Goal: Transaction & Acquisition: Purchase product/service

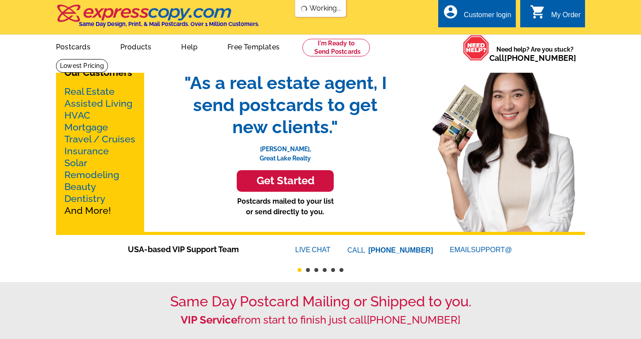
click at [66, 49] on link "Postcards" at bounding box center [73, 46] width 63 height 21
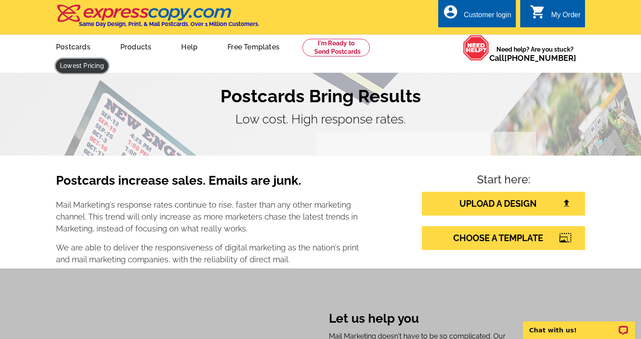
click at [108, 59] on link at bounding box center [82, 66] width 52 height 14
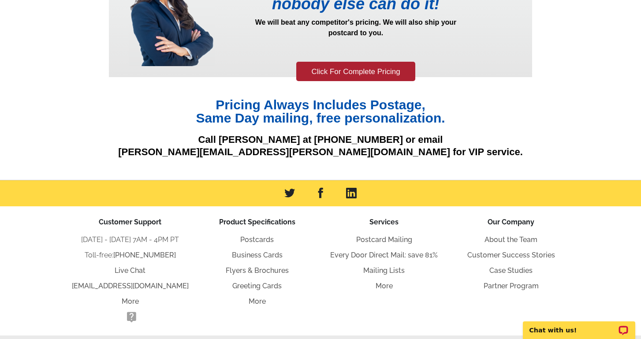
scroll to position [140, 0]
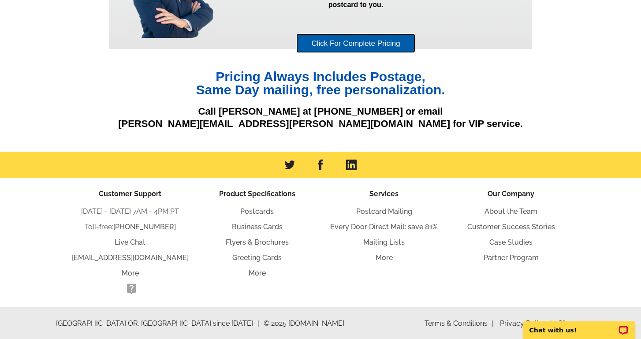
click at [352, 44] on link "Click For Complete Pricing" at bounding box center [355, 44] width 119 height 20
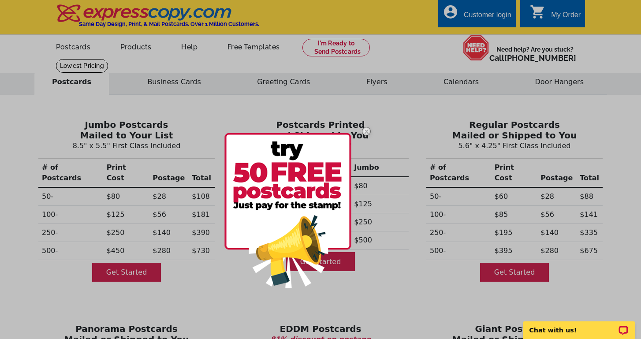
click at [365, 131] on img at bounding box center [367, 132] width 26 height 26
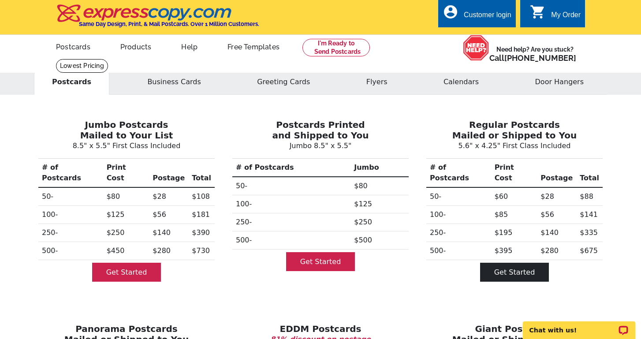
click at [499, 264] on link "Get Started" at bounding box center [514, 272] width 69 height 19
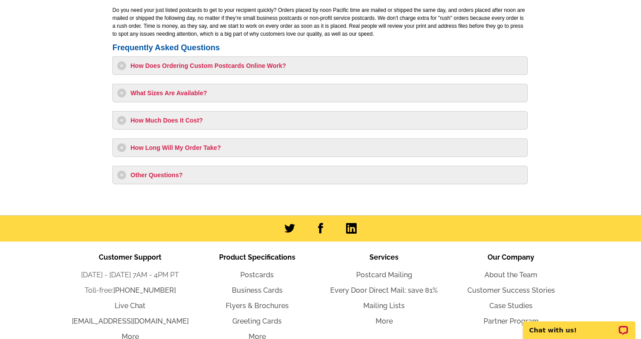
scroll to position [725, 0]
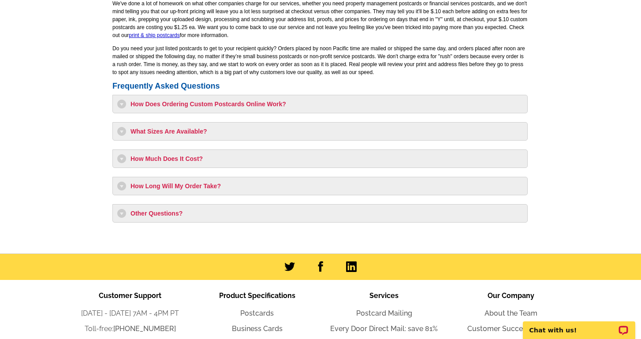
click at [232, 157] on h3 "How Much Does It Cost?" at bounding box center [320, 158] width 406 height 9
select select "1"
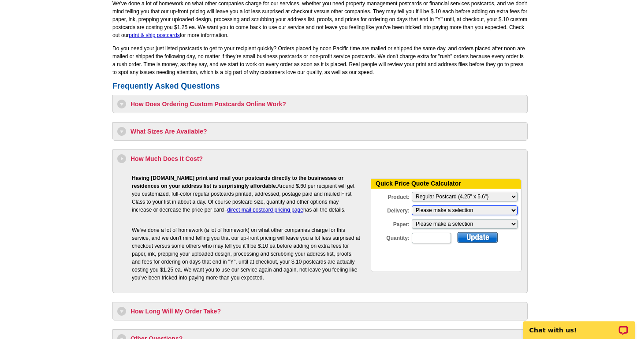
click at [433, 211] on select "Please make a selection Print + Address+USPS First Class Print-Only+Shipped To …" at bounding box center [465, 210] width 106 height 10
select select "3"
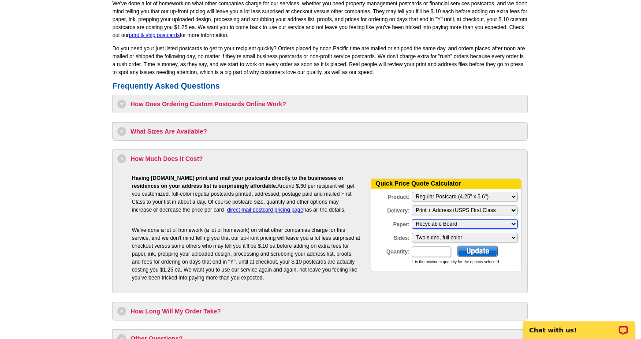
click at [429, 227] on select "Please make a selection Recyclable Board" at bounding box center [465, 224] width 106 height 10
click at [412, 219] on select "Please make a selection Recyclable Board" at bounding box center [465, 224] width 106 height 10
click at [425, 250] on input "Quantity:" at bounding box center [431, 251] width 39 height 11
click at [474, 249] on div at bounding box center [477, 251] width 41 height 11
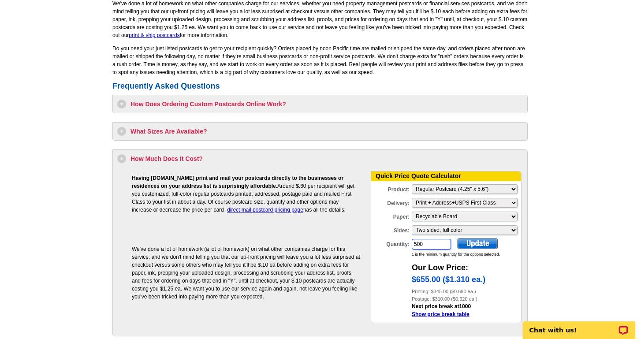
drag, startPoint x: 429, startPoint y: 243, endPoint x: 409, endPoint y: 242, distance: 19.9
click at [409, 242] on div "Quantity: 500" at bounding box center [411, 244] width 81 height 12
click at [478, 240] on div at bounding box center [477, 243] width 41 height 11
drag, startPoint x: 434, startPoint y: 244, endPoint x: 382, endPoint y: 245, distance: 51.6
click at [382, 245] on div "Quantity: 1000" at bounding box center [411, 244] width 81 height 12
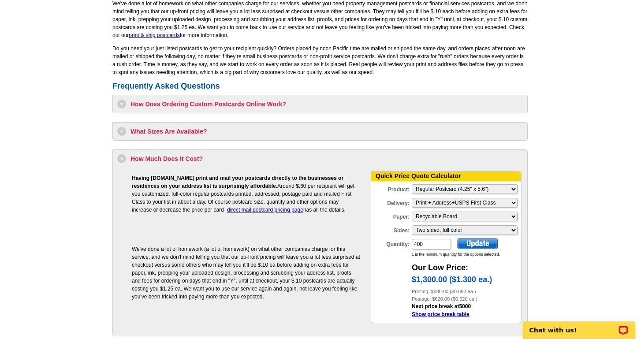
click at [476, 241] on div at bounding box center [477, 243] width 41 height 11
drag, startPoint x: 432, startPoint y: 242, endPoint x: 394, endPoint y: 244, distance: 37.9
click at [394, 244] on div "Quantity: 400" at bounding box center [411, 244] width 81 height 12
type input "500"
click at [484, 237] on form "Quick Price Quote Calculator Product: Please Make a Selection Jumbo Postcard (5…" at bounding box center [446, 247] width 151 height 153
